Goal: Task Accomplishment & Management: Complete application form

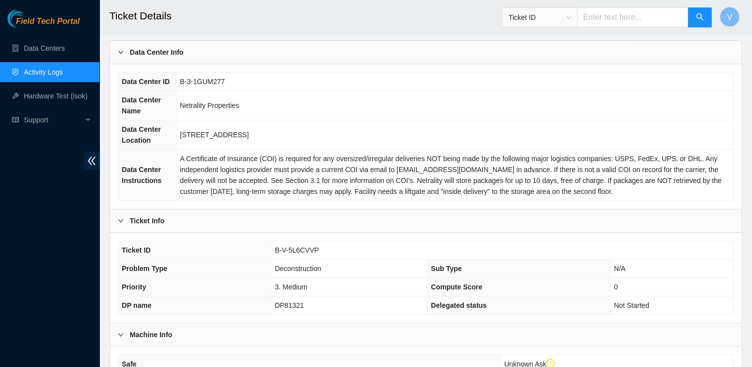
click at [286, 303] on span "DP81321" at bounding box center [289, 305] width 29 height 8
copy span "DP81321"
click at [326, 132] on td "[STREET_ADDRESS]" at bounding box center [454, 134] width 557 height 29
